Goal: Information Seeking & Learning: Learn about a topic

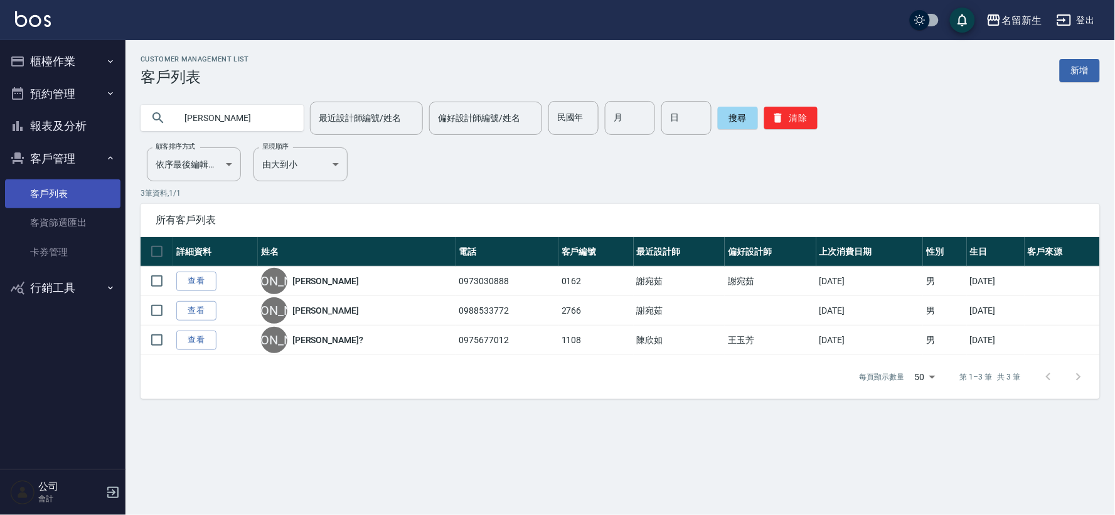
click at [48, 115] on button "報表及分析" at bounding box center [62, 126] width 115 height 33
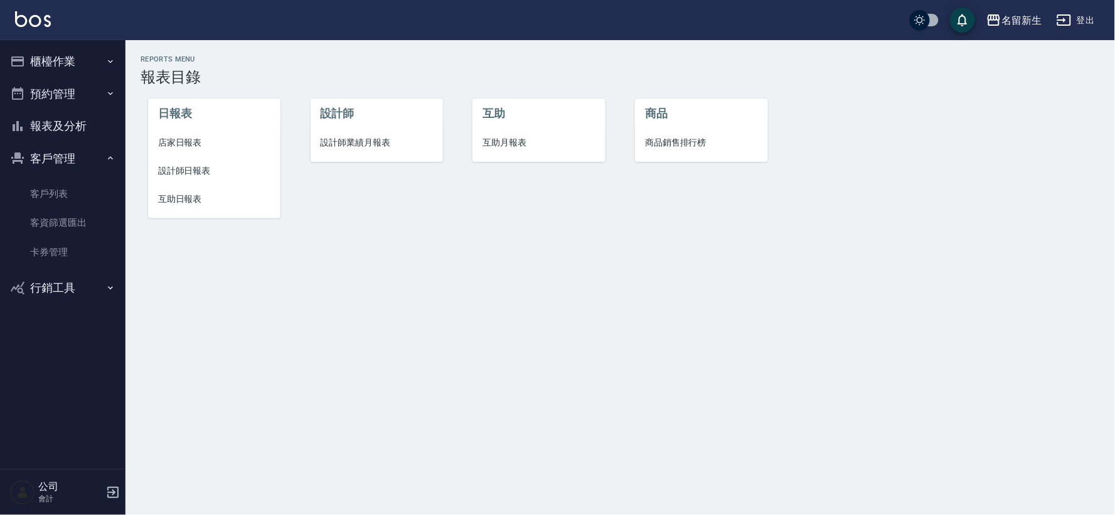
click at [206, 171] on span "設計師日報表" at bounding box center [214, 170] width 112 height 13
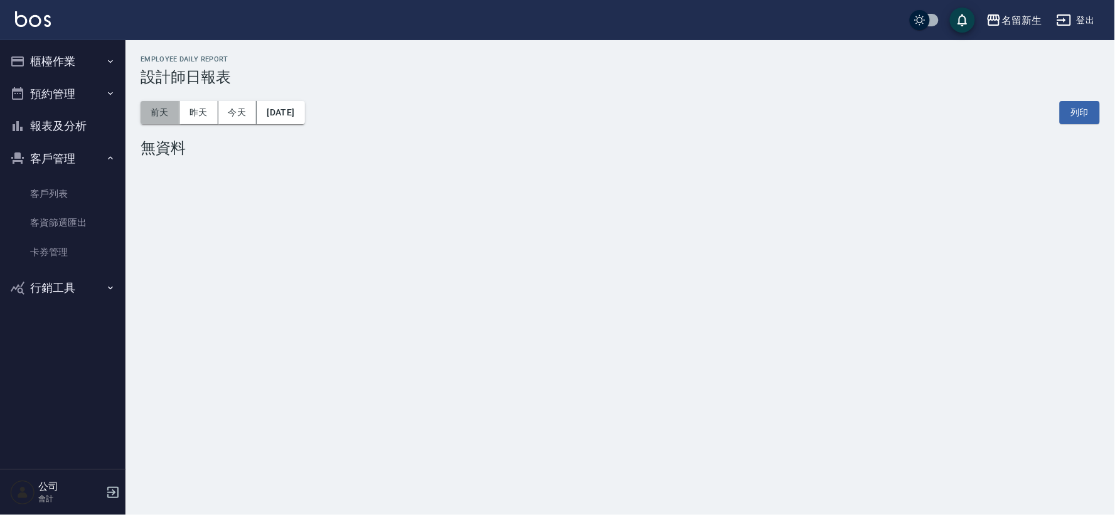
click at [161, 114] on button "前天" at bounding box center [160, 112] width 39 height 23
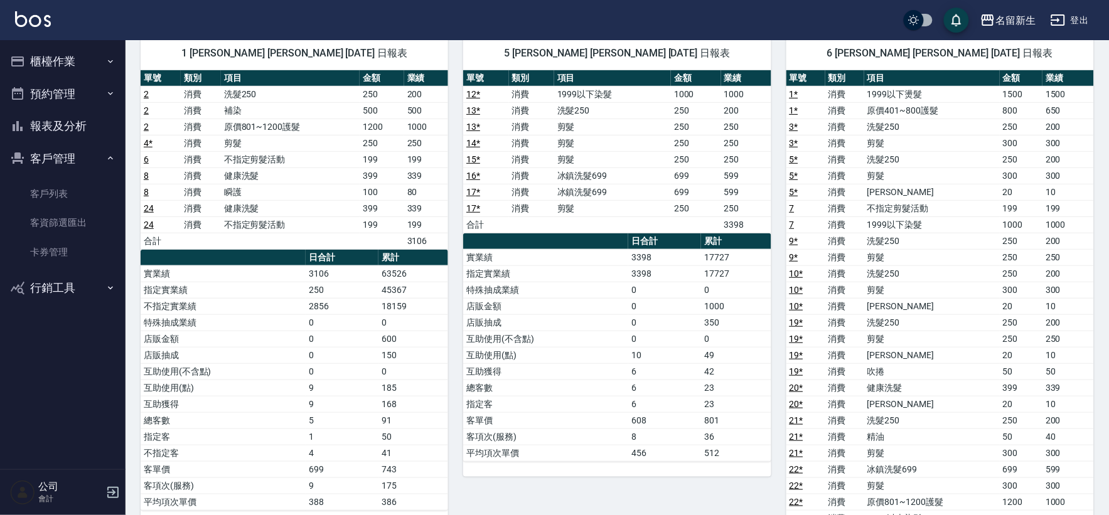
scroll to position [70, 0]
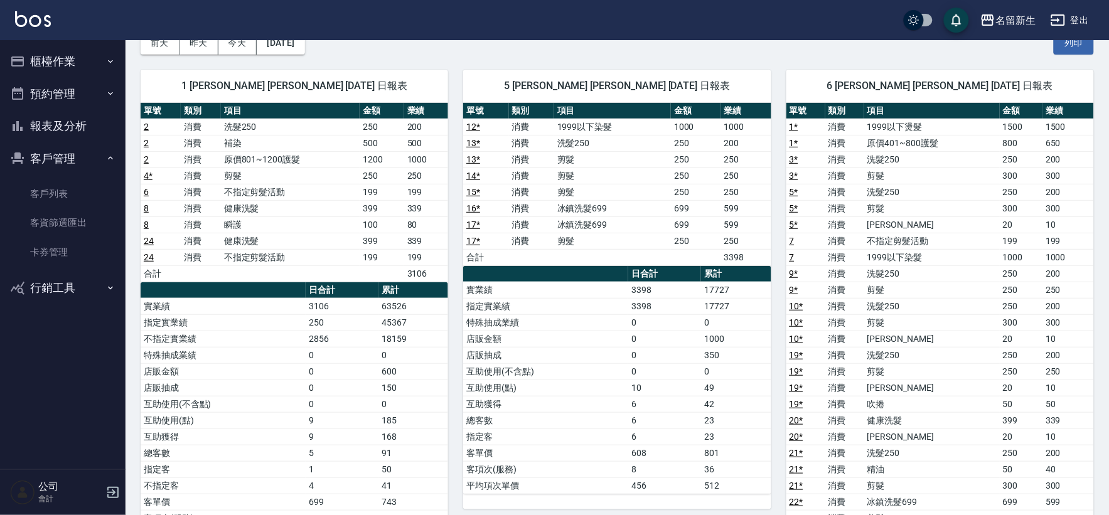
click at [67, 59] on button "櫃檯作業" at bounding box center [62, 61] width 115 height 33
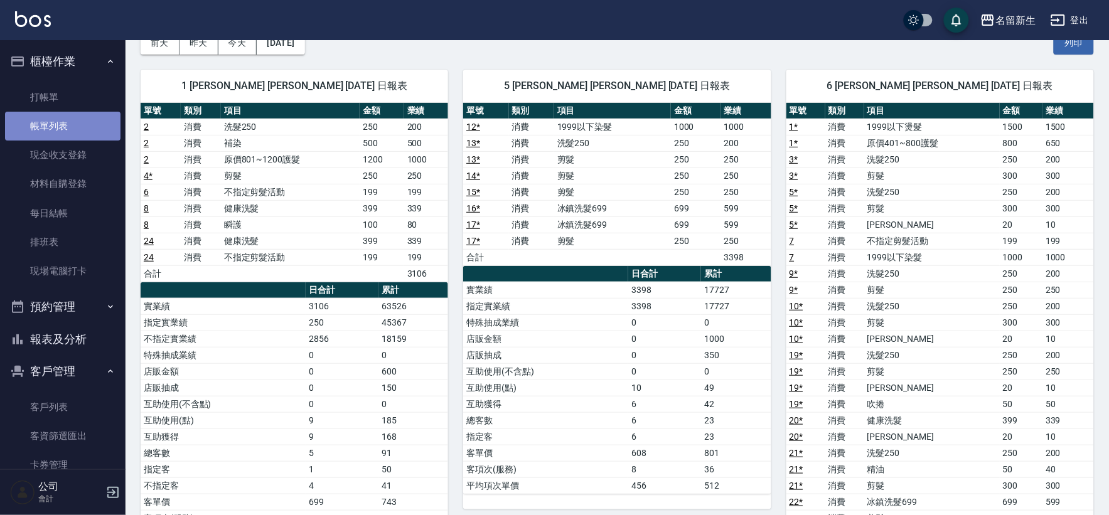
click at [66, 129] on link "帳單列表" at bounding box center [62, 126] width 115 height 29
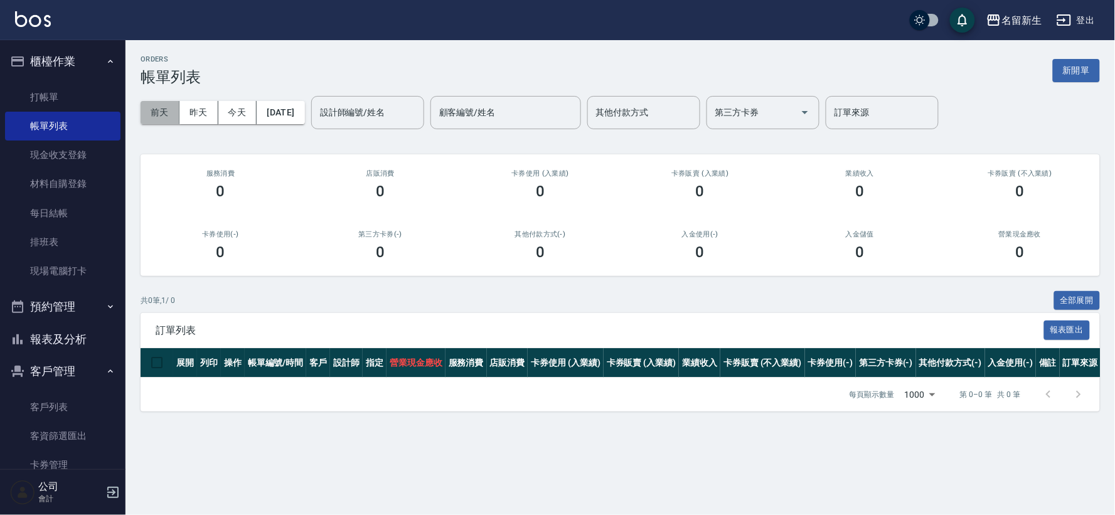
click at [154, 109] on button "前天" at bounding box center [160, 112] width 39 height 23
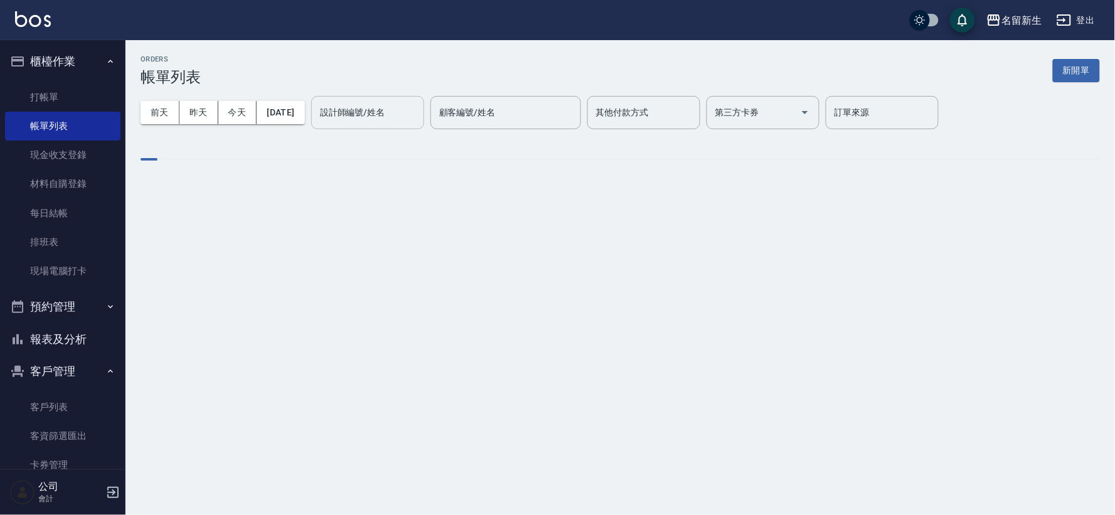
click at [393, 107] on div "設計師編號/姓名 設計師編號/姓名" at bounding box center [367, 112] width 113 height 33
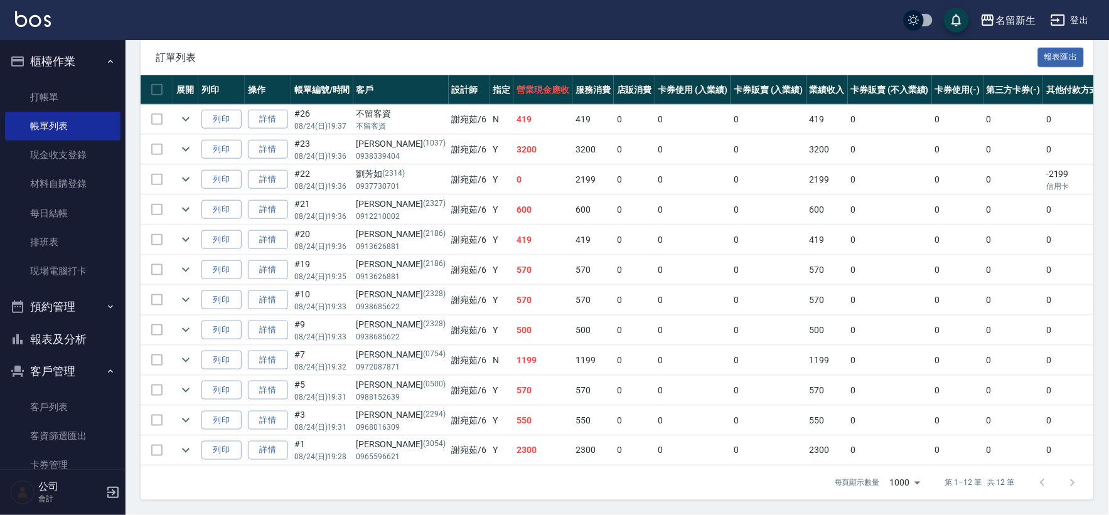
scroll to position [285, 0]
type input "[PERSON_NAME]-6"
click at [187, 449] on icon "expand row" at bounding box center [186, 451] width 8 height 4
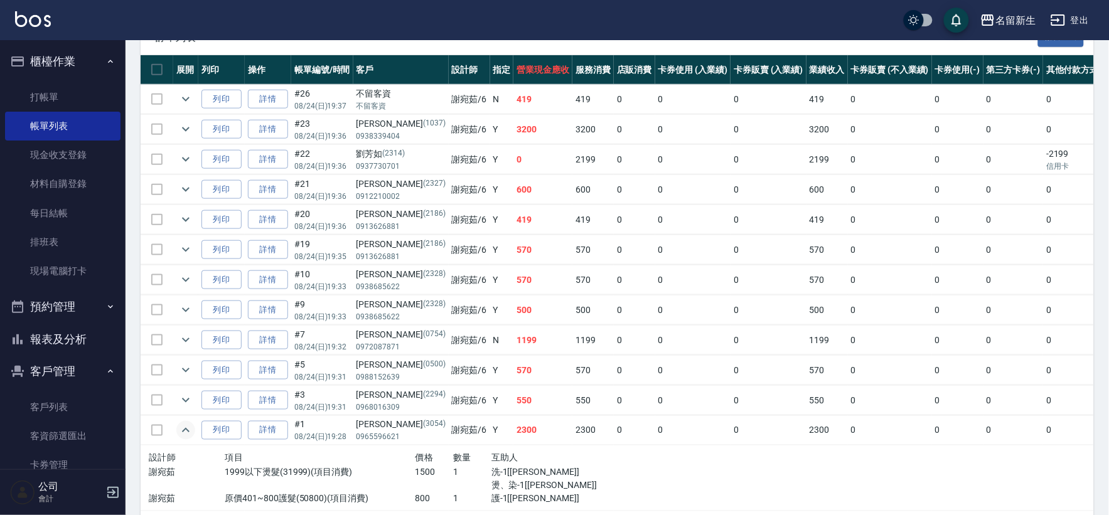
scroll to position [350, 0]
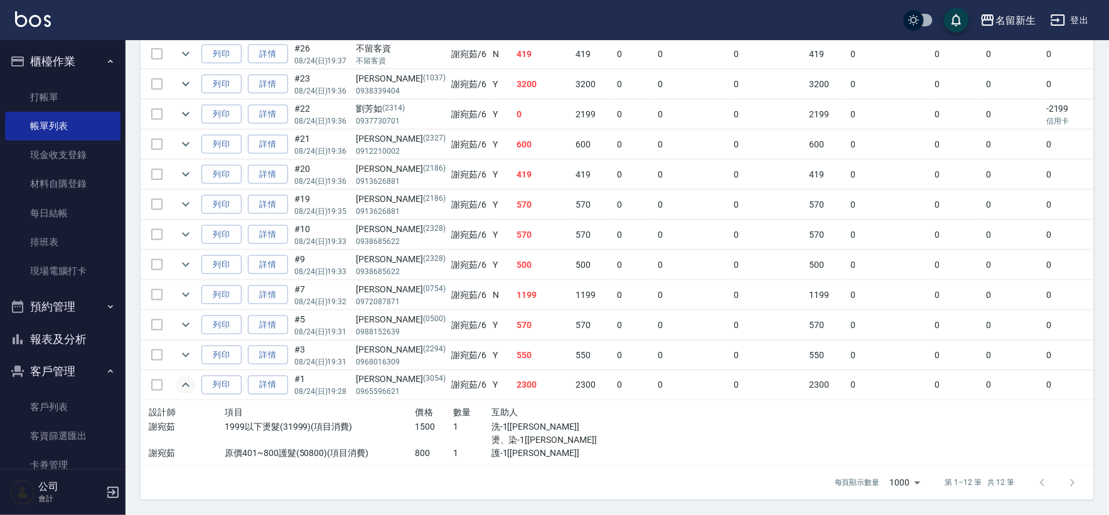
click at [177, 378] on button "expand row" at bounding box center [185, 385] width 19 height 19
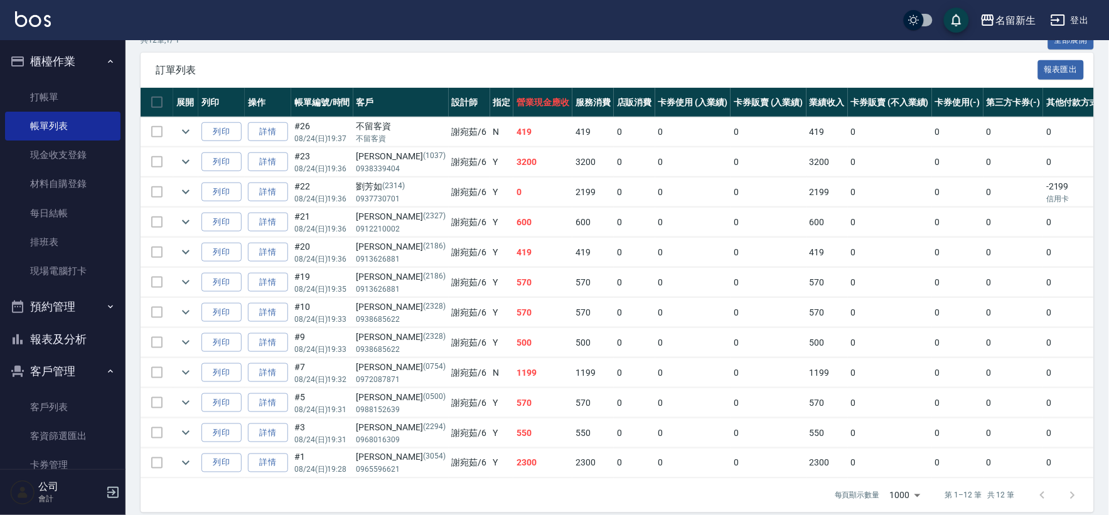
scroll to position [285, 0]
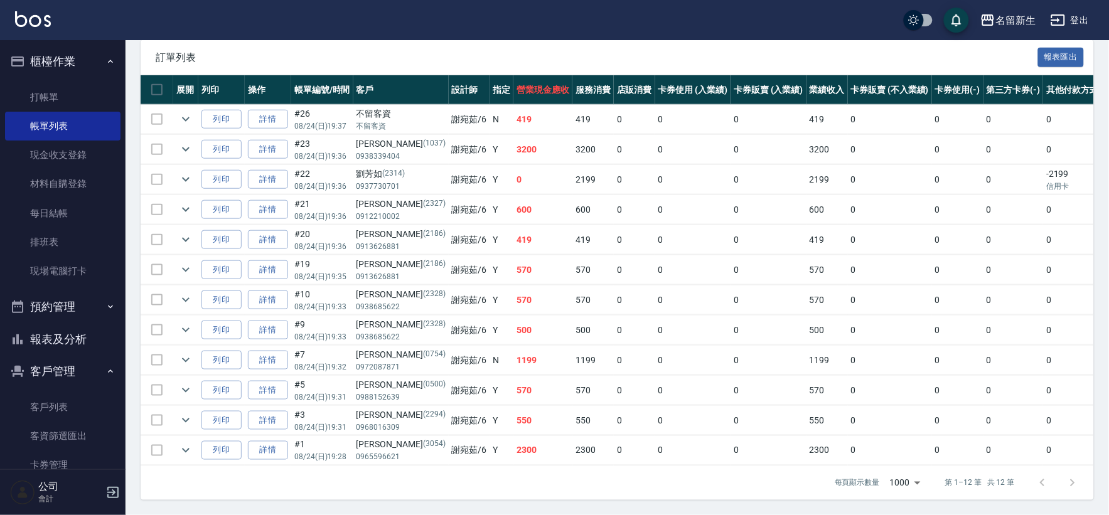
click at [21, 66] on icon "button" at bounding box center [17, 61] width 13 height 10
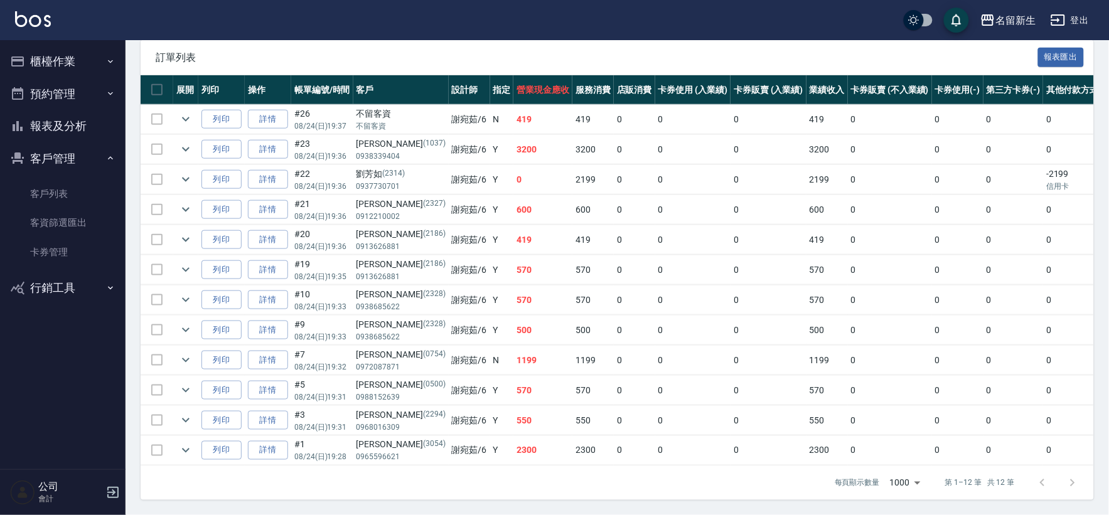
click at [60, 130] on button "報表及分析" at bounding box center [62, 126] width 115 height 33
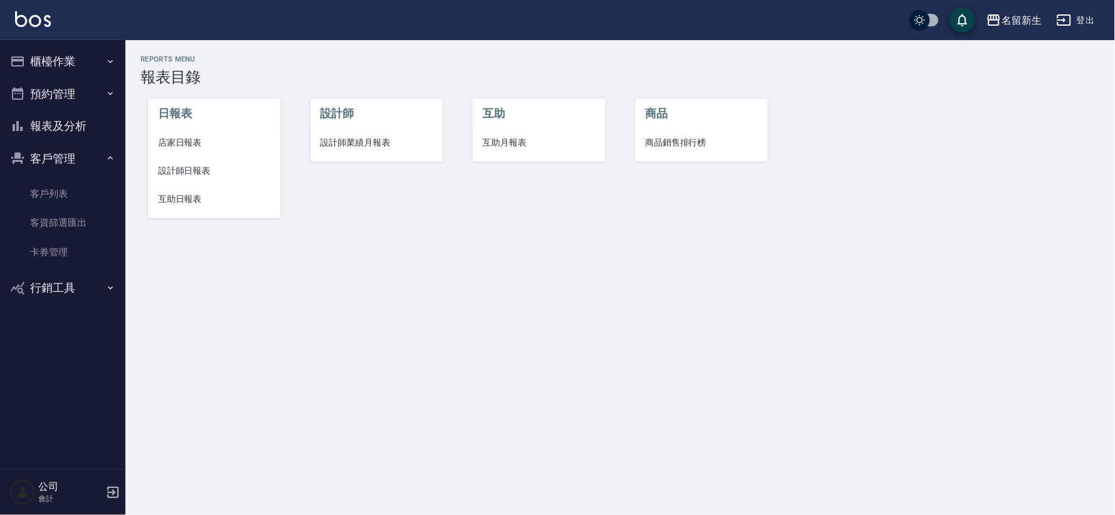
click at [384, 129] on li "設計師業績月報表" at bounding box center [377, 143] width 132 height 28
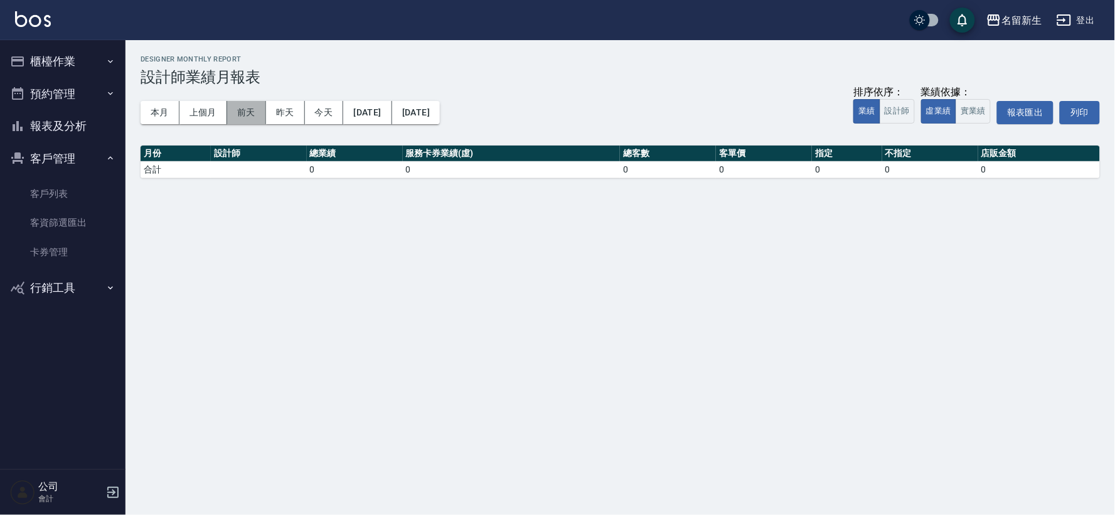
click at [248, 114] on button "前天" at bounding box center [246, 112] width 39 height 23
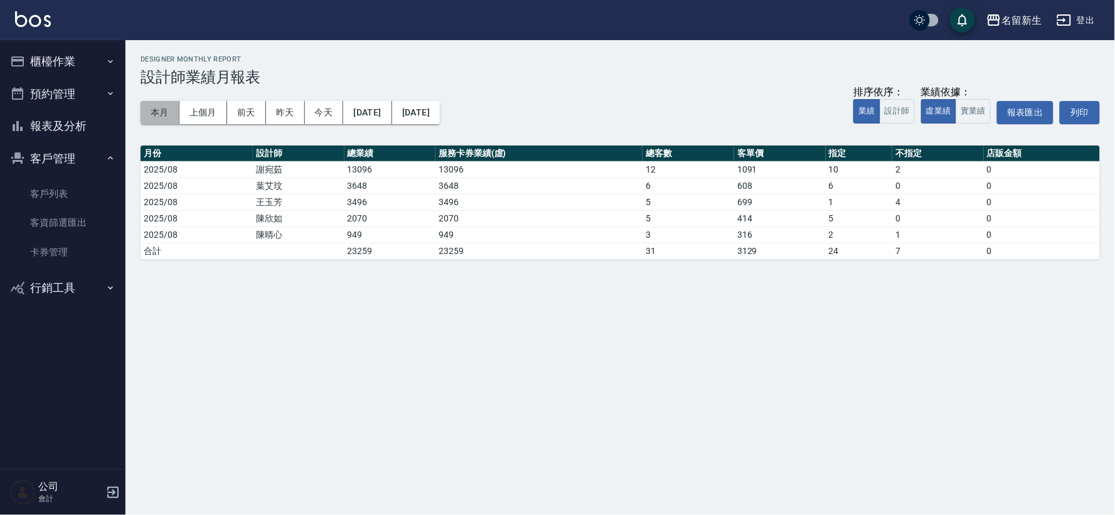
click at [161, 111] on button "本月" at bounding box center [160, 112] width 39 height 23
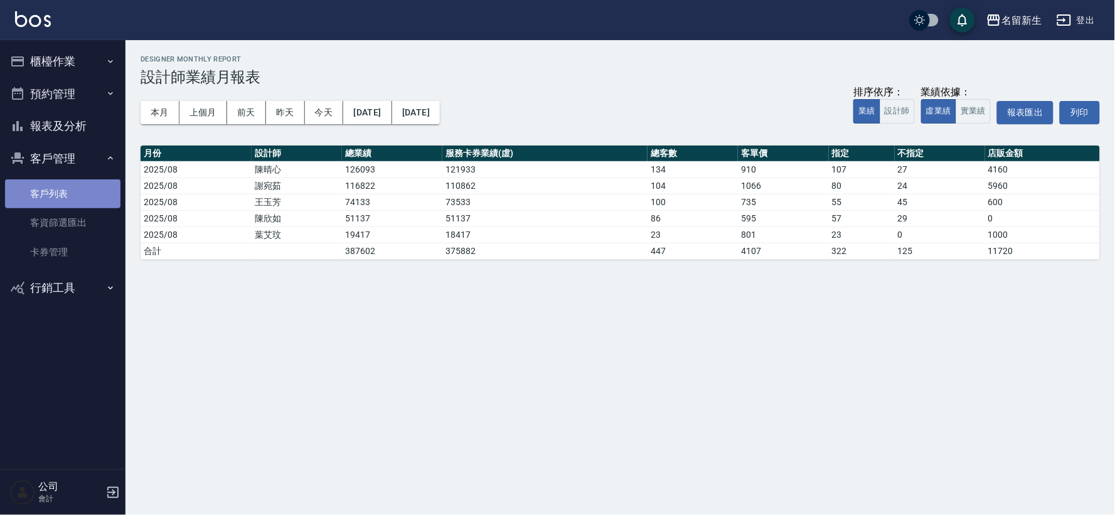
click at [69, 180] on link "客戶列表" at bounding box center [62, 194] width 115 height 29
